Goal: Check status

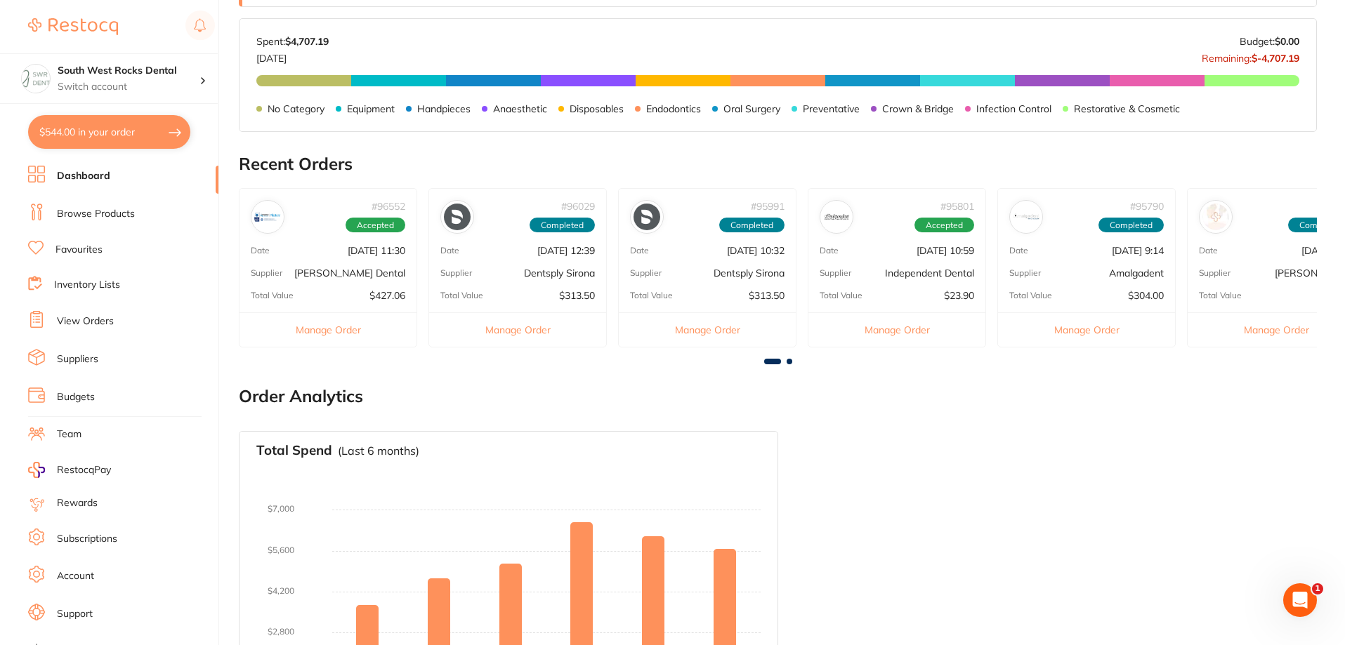
click at [788, 364] on span at bounding box center [789, 362] width 6 height 6
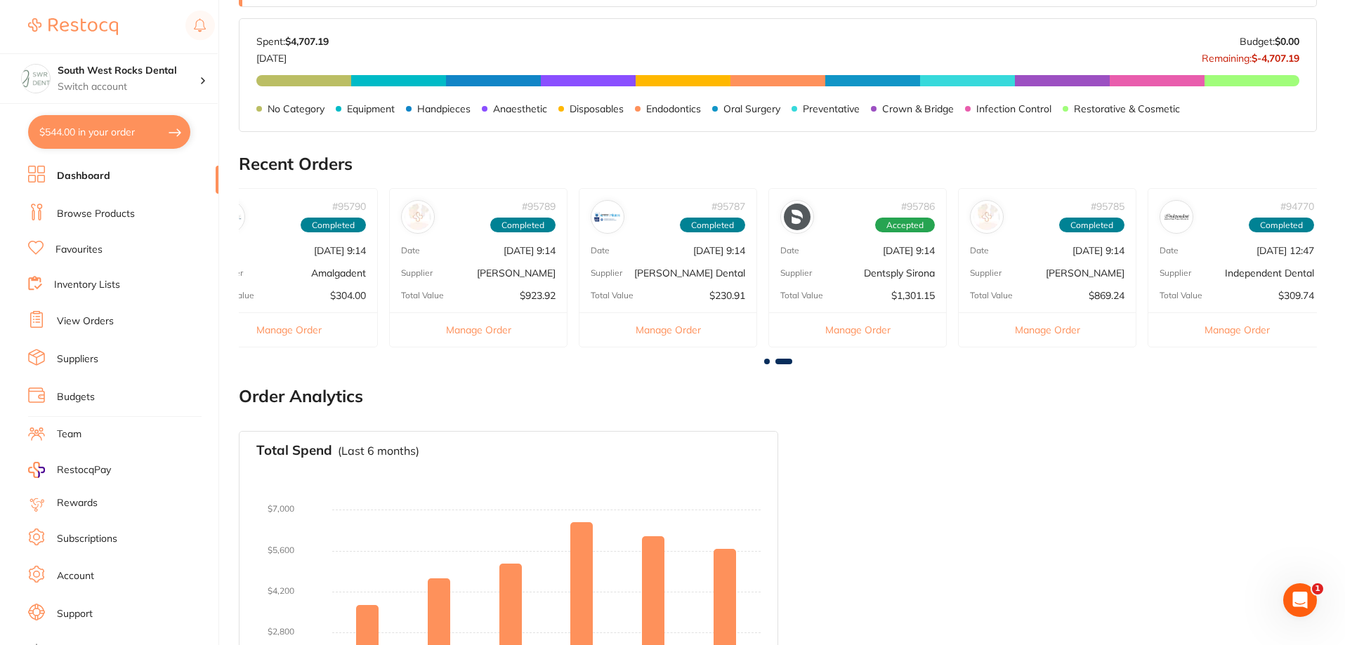
scroll to position [0, 807]
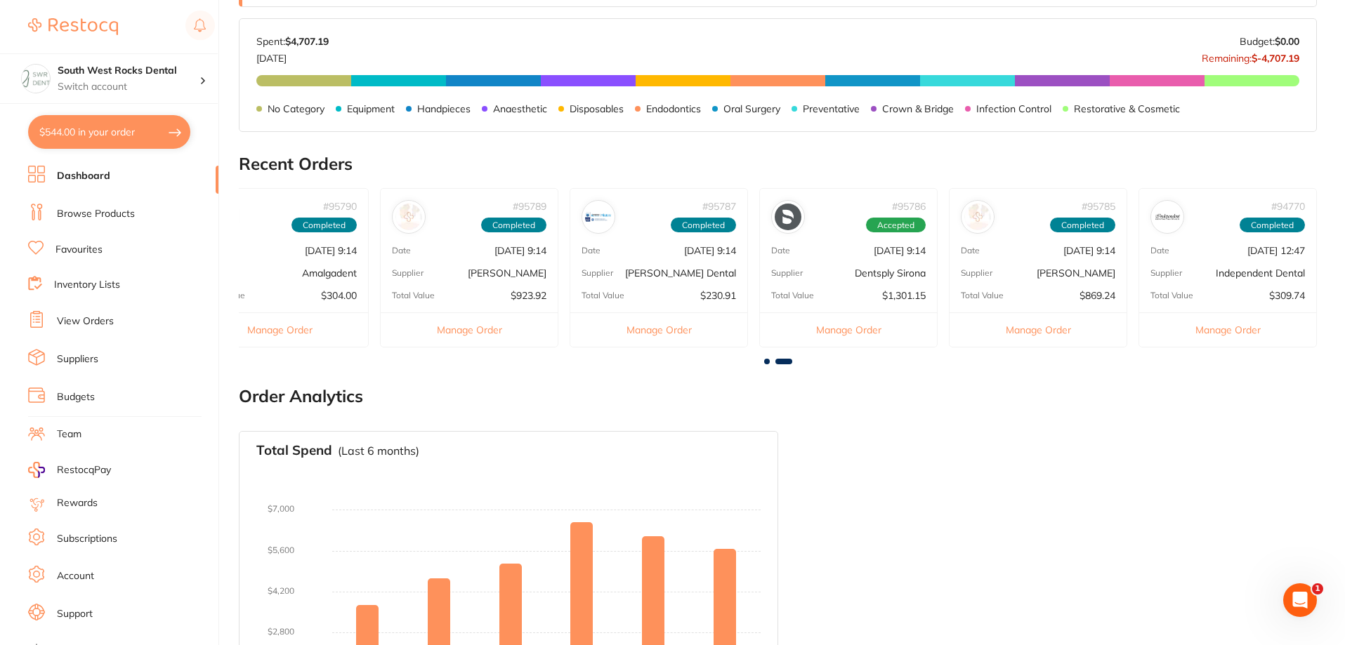
click at [870, 277] on p "Dentsply Sirona" at bounding box center [889, 273] width 71 height 11
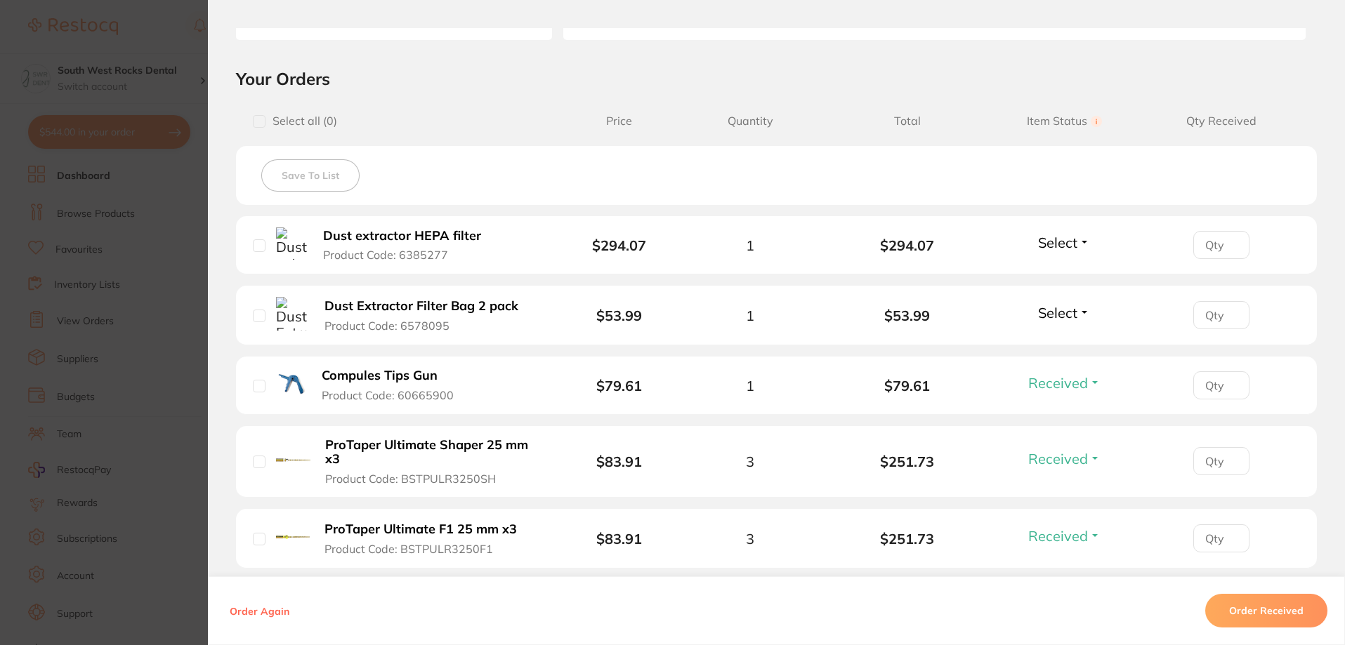
scroll to position [281, 0]
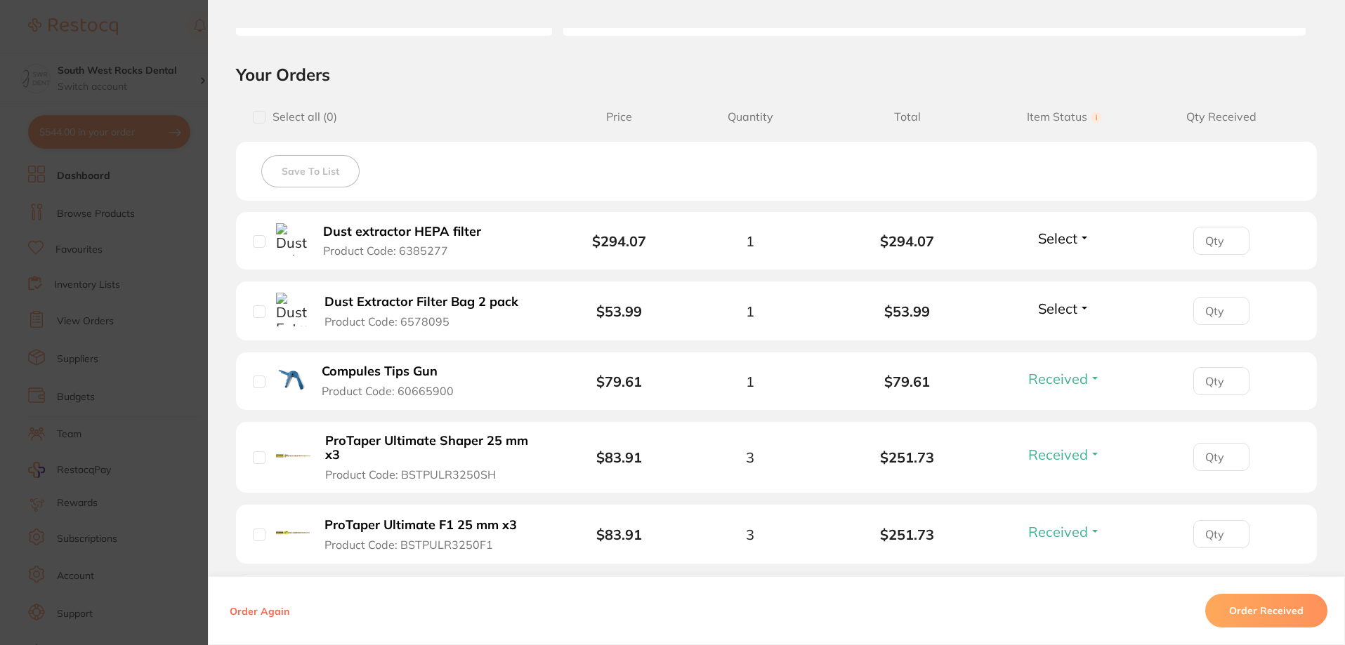
click at [1072, 242] on span "Select" at bounding box center [1057, 239] width 39 height 18
click at [1049, 268] on span "Received" at bounding box center [1064, 268] width 36 height 11
click at [1081, 310] on button "Select" at bounding box center [1064, 309] width 60 height 18
click at [1052, 335] on span "Received" at bounding box center [1064, 339] width 36 height 11
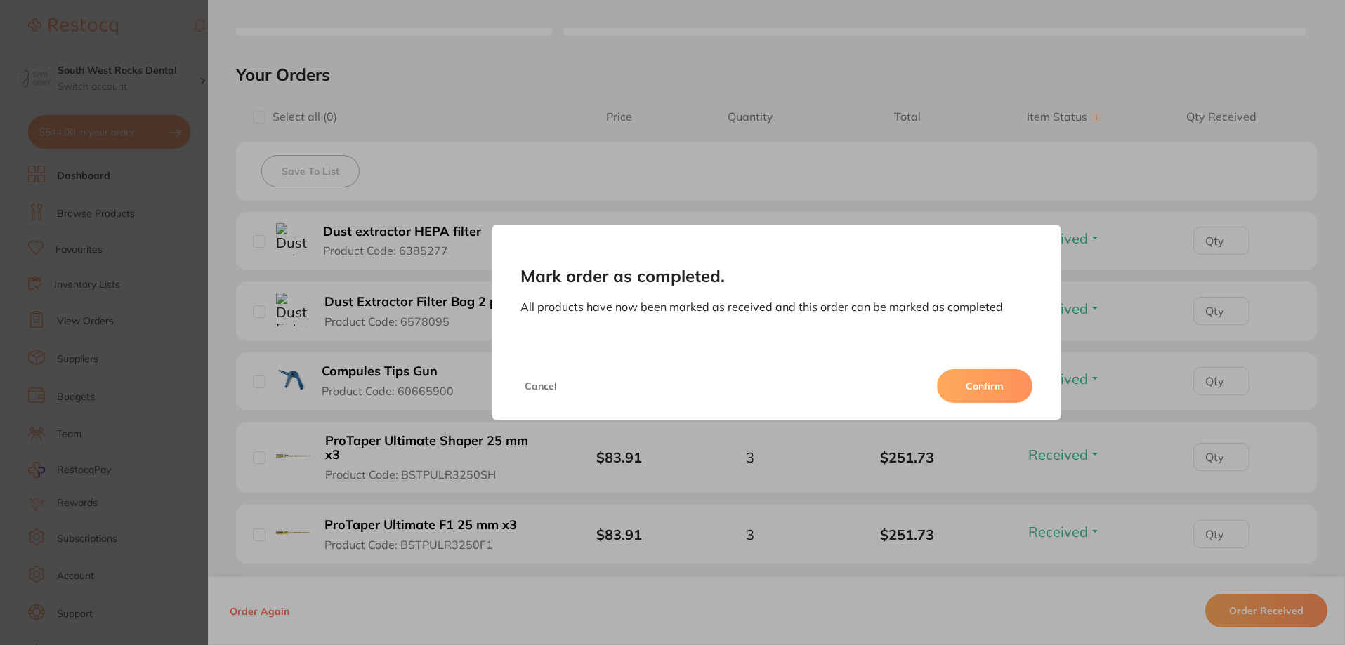
click at [982, 387] on button "Confirm" at bounding box center [984, 386] width 95 height 34
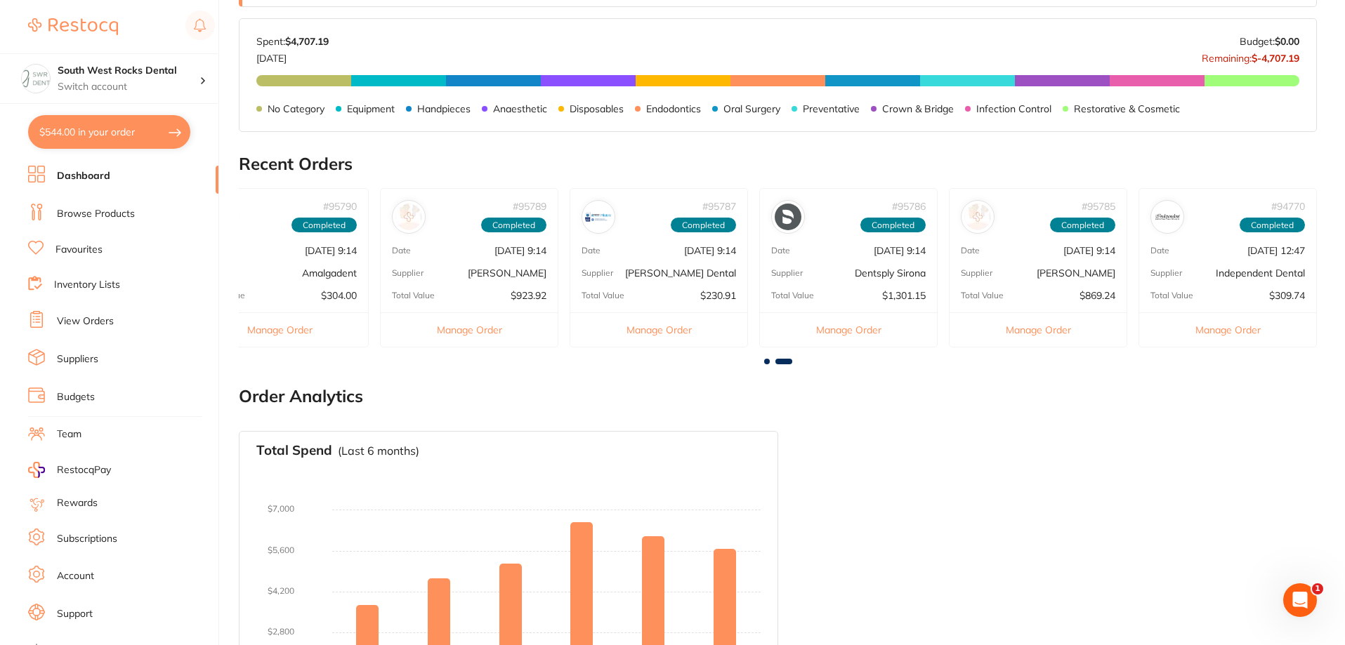
scroll to position [0, 0]
click at [468, 269] on p "[PERSON_NAME]" at bounding box center [507, 273] width 79 height 11
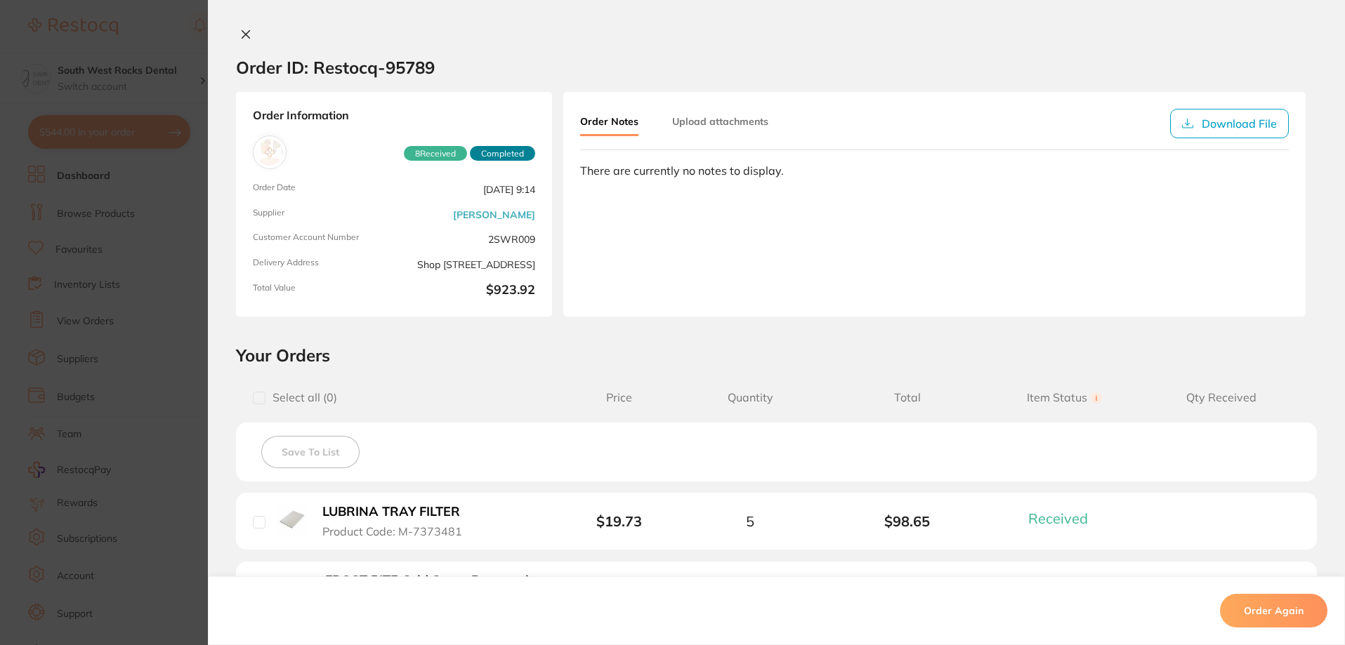
click at [248, 37] on button at bounding box center [246, 35] width 20 height 15
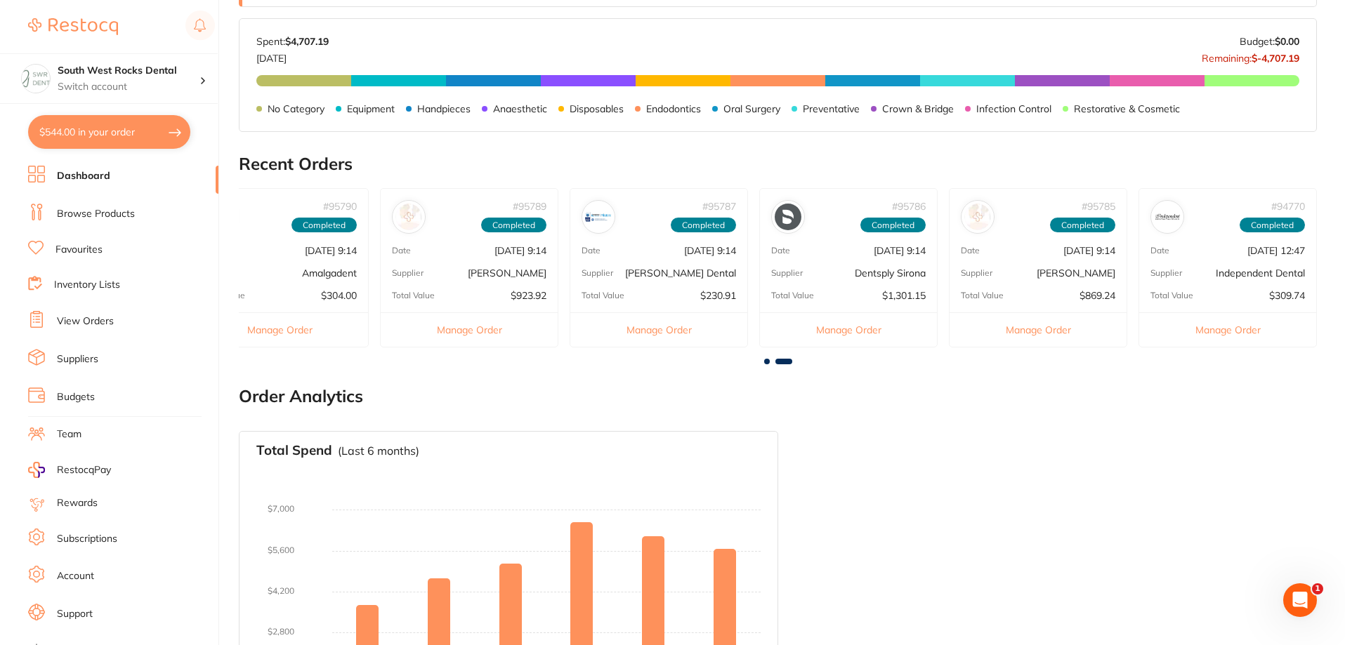
click at [818, 266] on div "# 95786 Completed Date [DATE] 9:14 Supplier Dentsply Sirona Total Value $1,301.…" at bounding box center [848, 267] width 178 height 159
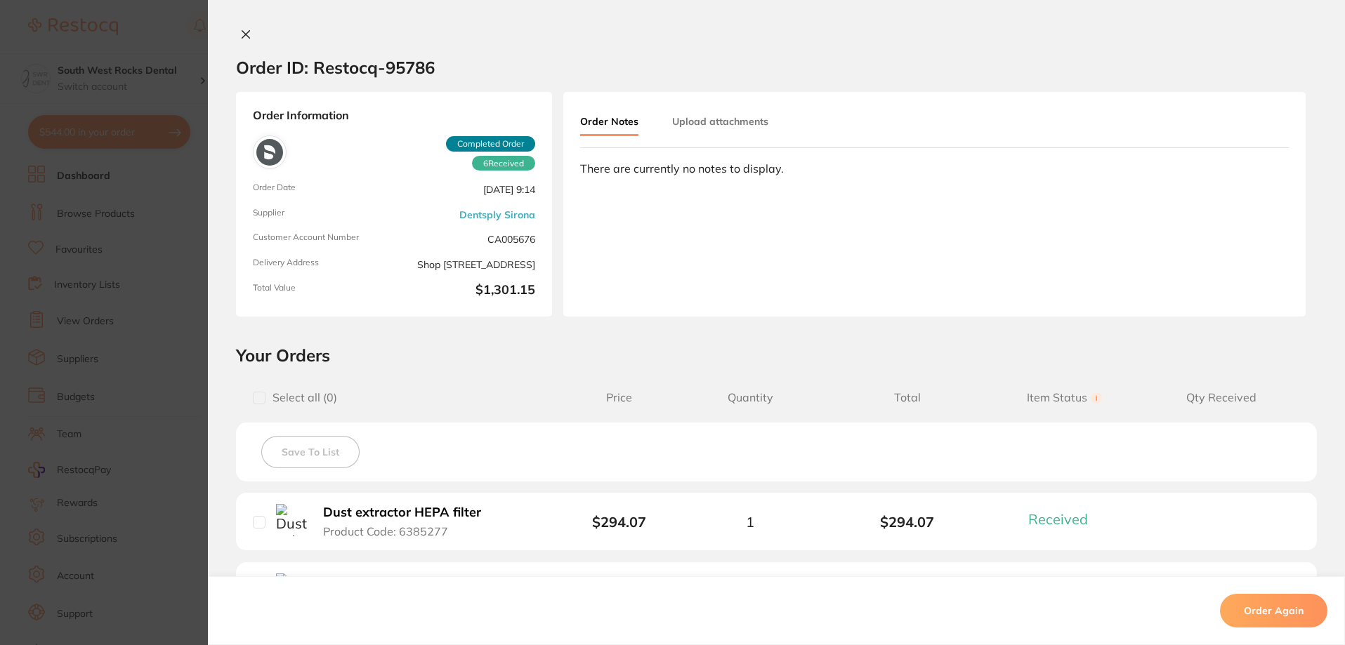
click at [245, 29] on icon at bounding box center [245, 34] width 11 height 11
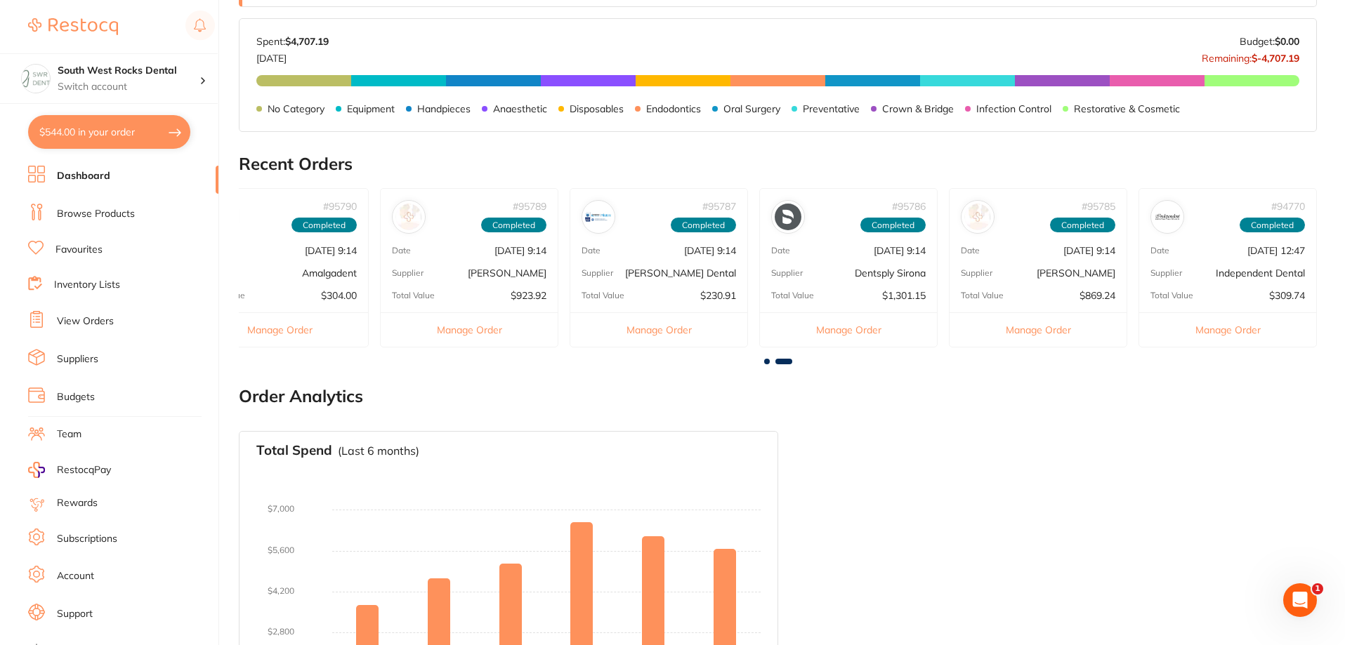
click at [767, 359] on span at bounding box center [767, 362] width 6 height 6
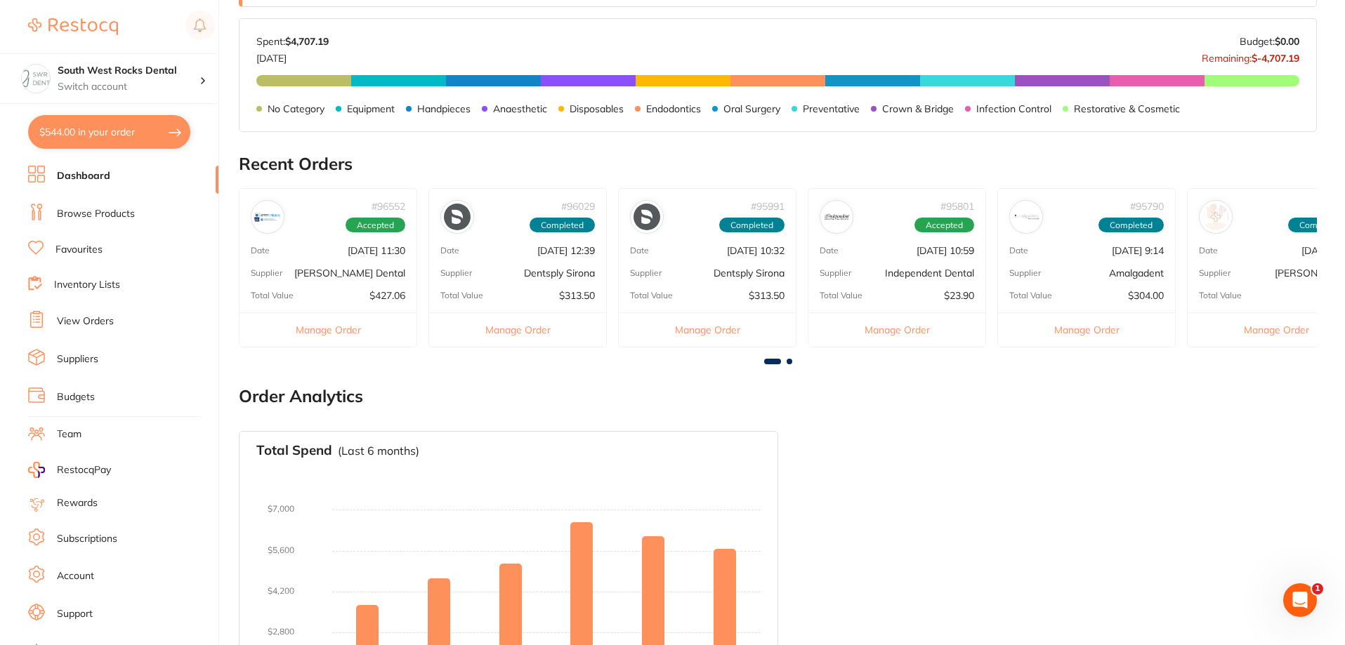
click at [929, 270] on p "Independent Dental" at bounding box center [929, 273] width 89 height 11
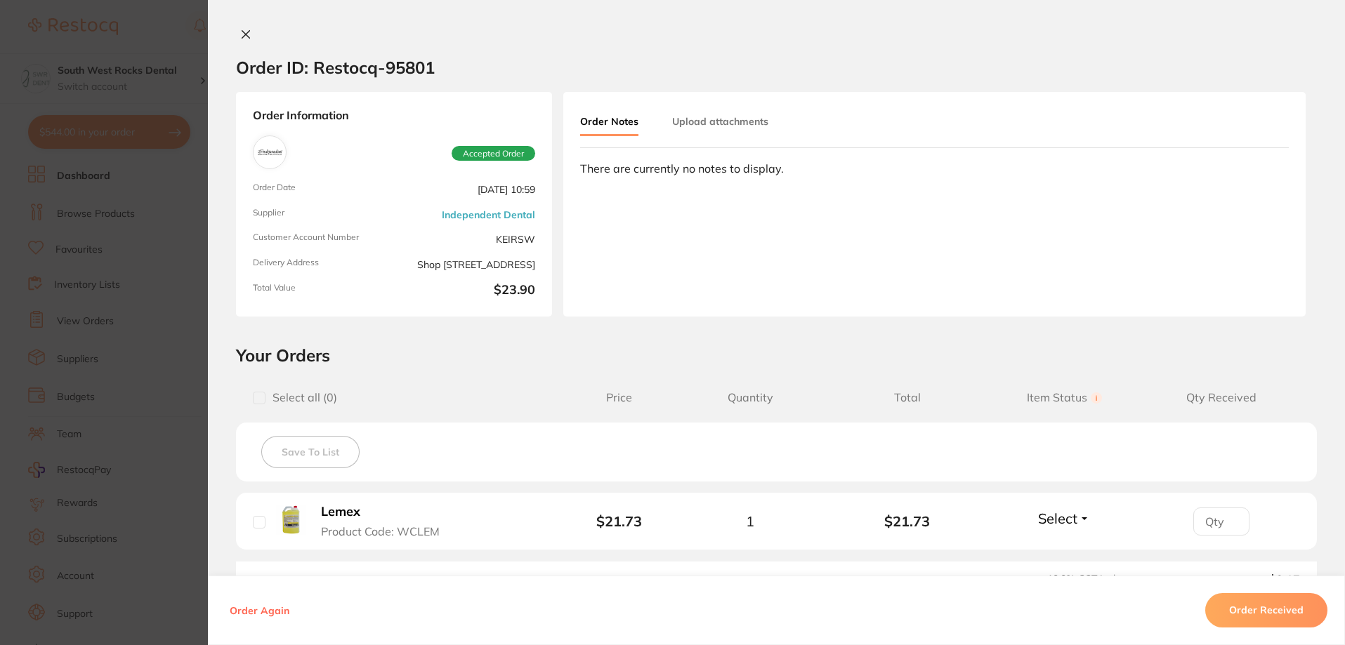
click at [242, 36] on icon at bounding box center [246, 35] width 8 height 8
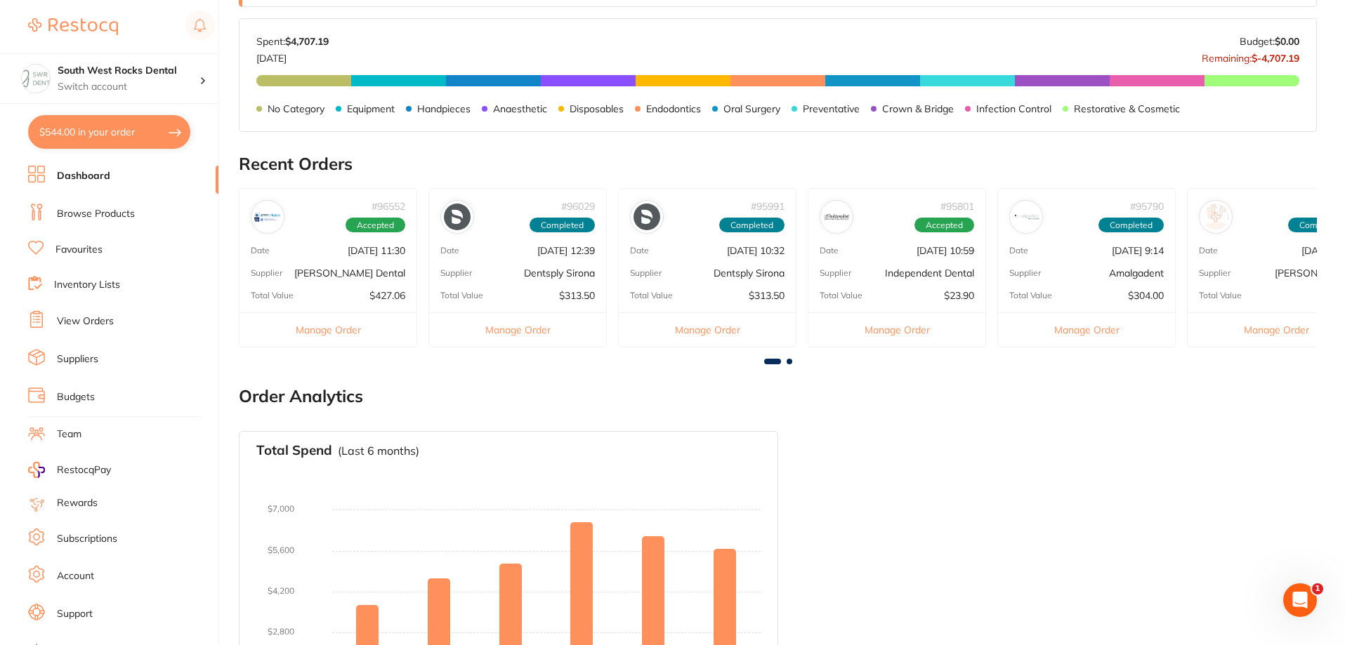
click at [342, 284] on div "# 96552 Accepted Date [DATE] 11:30 Supplier [PERSON_NAME] Dental Total Value $4…" at bounding box center [328, 267] width 178 height 159
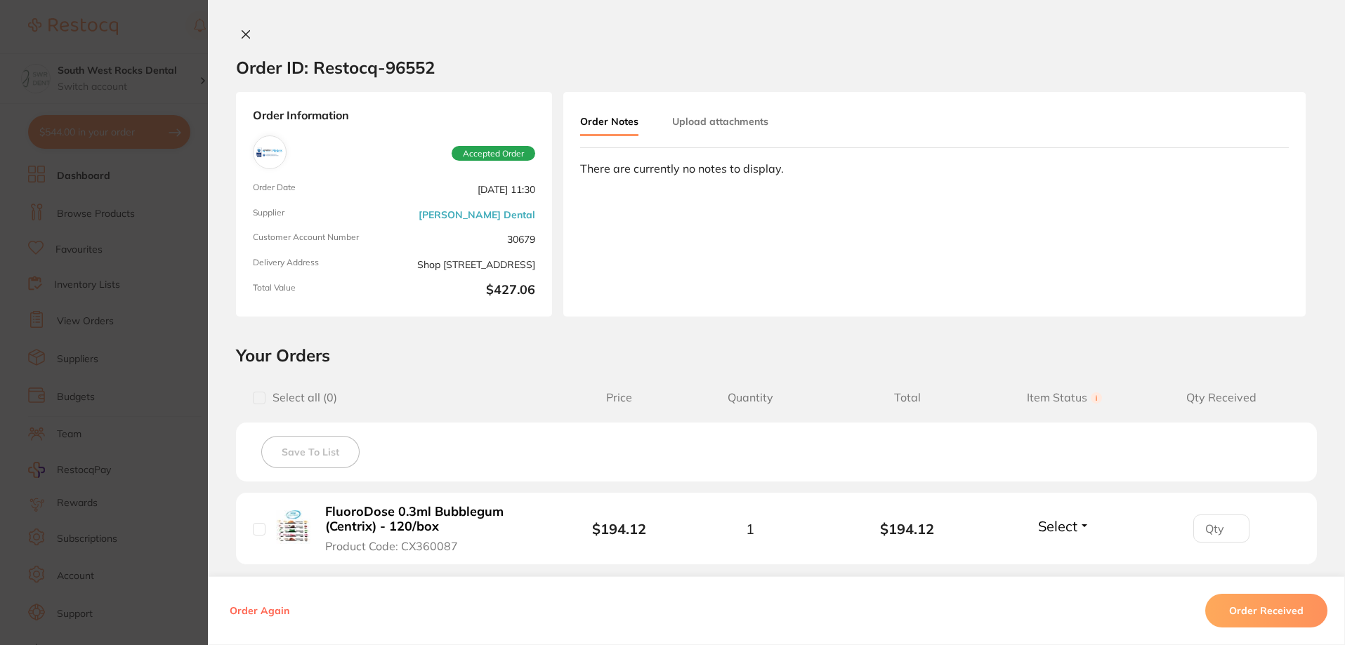
click at [242, 34] on icon at bounding box center [246, 35] width 8 height 8
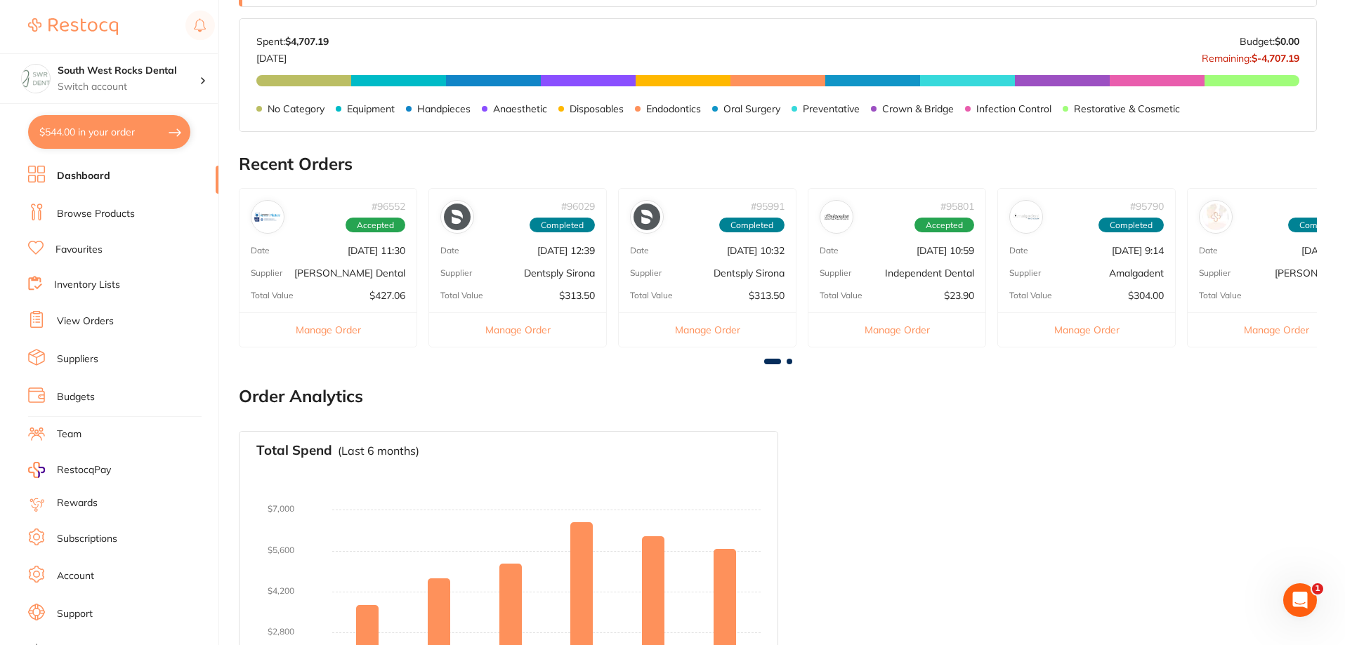
click at [741, 287] on div "# 95991 Completed Date [DATE] 10:32 Supplier Dentsply Sirona Total Value $313.5…" at bounding box center [707, 267] width 178 height 159
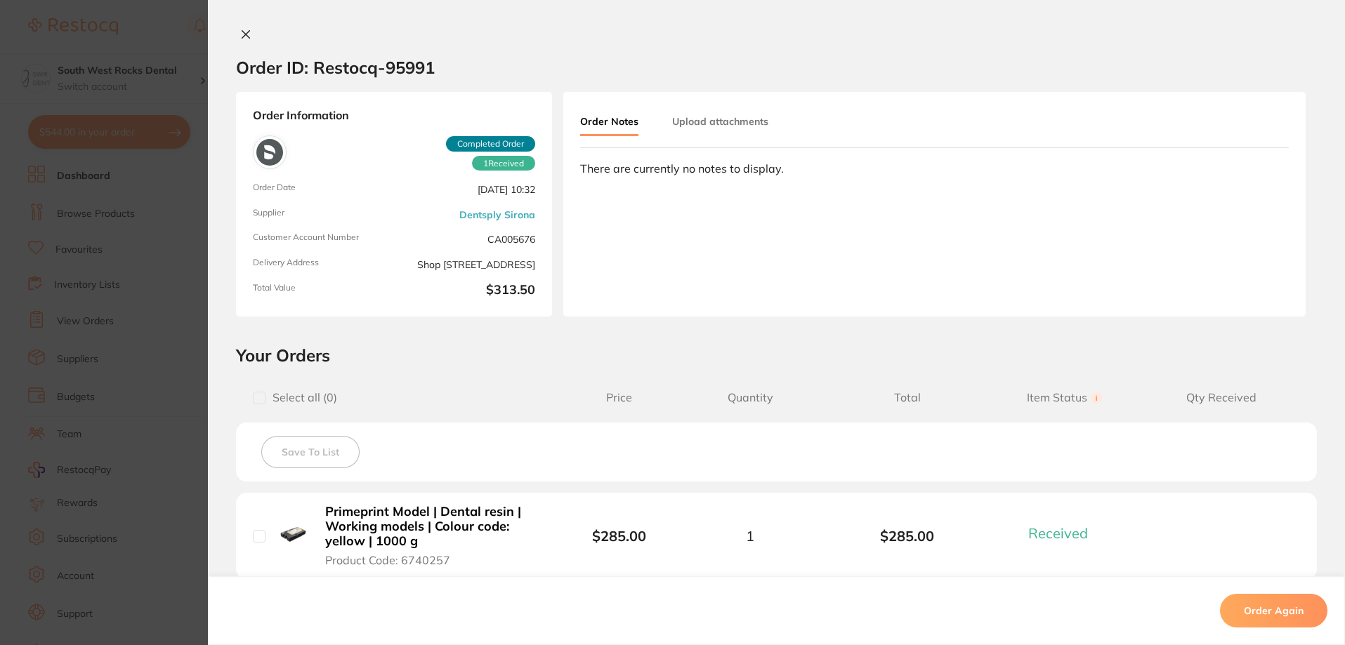
click at [242, 34] on icon at bounding box center [246, 35] width 8 height 8
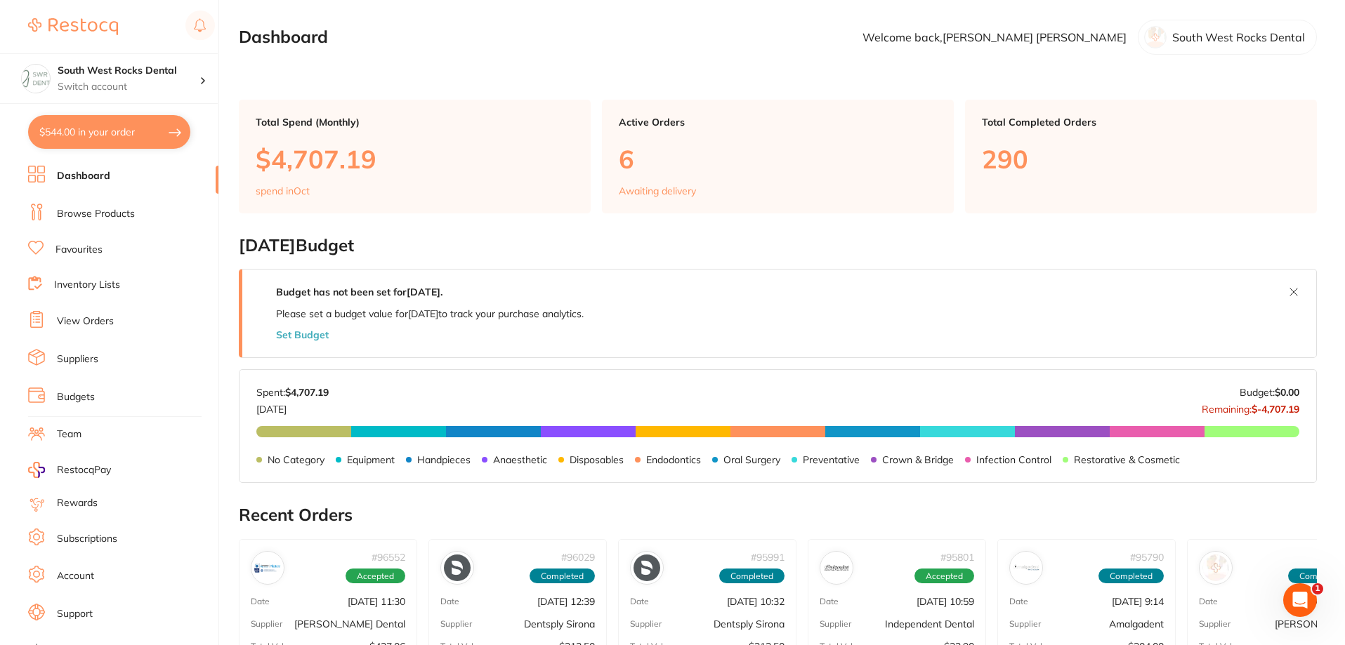
click at [87, 319] on link "View Orders" at bounding box center [85, 322] width 57 height 14
